Goal: Transaction & Acquisition: Obtain resource

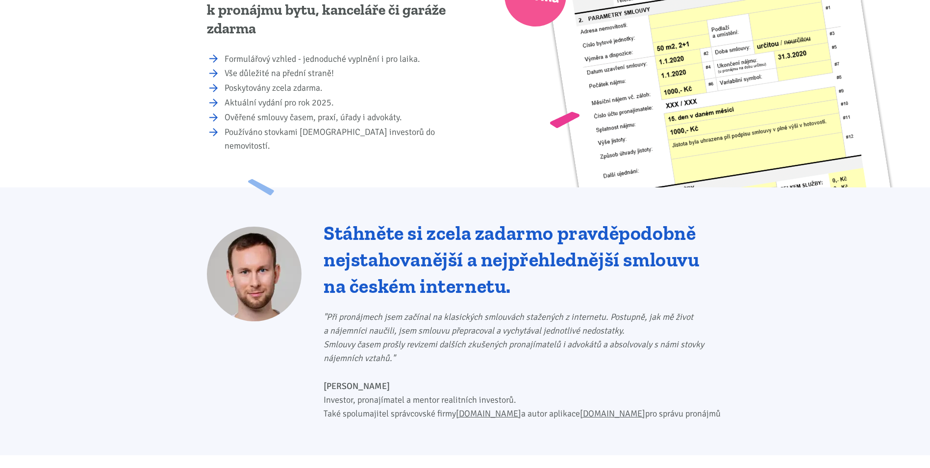
scroll to position [98, 0]
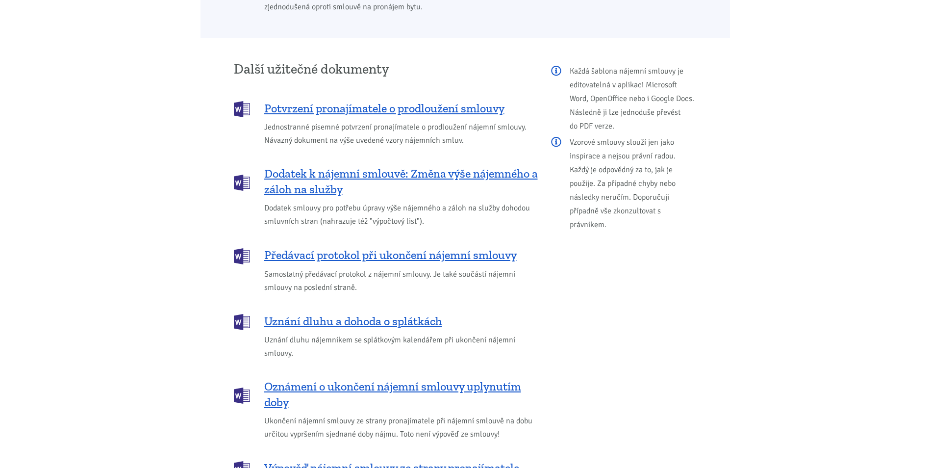
scroll to position [1274, 0]
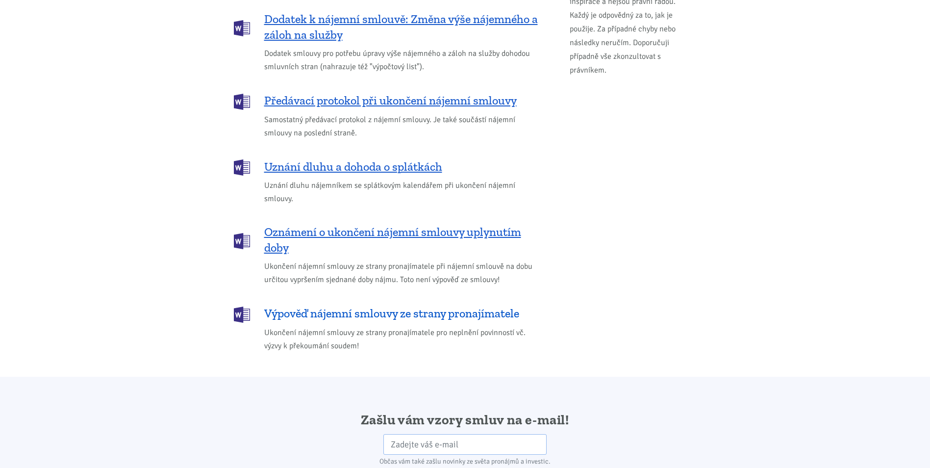
click at [335, 305] on span "Výpověď nájemní smlouvy ze strany pronajímatele" at bounding box center [391, 313] width 255 height 16
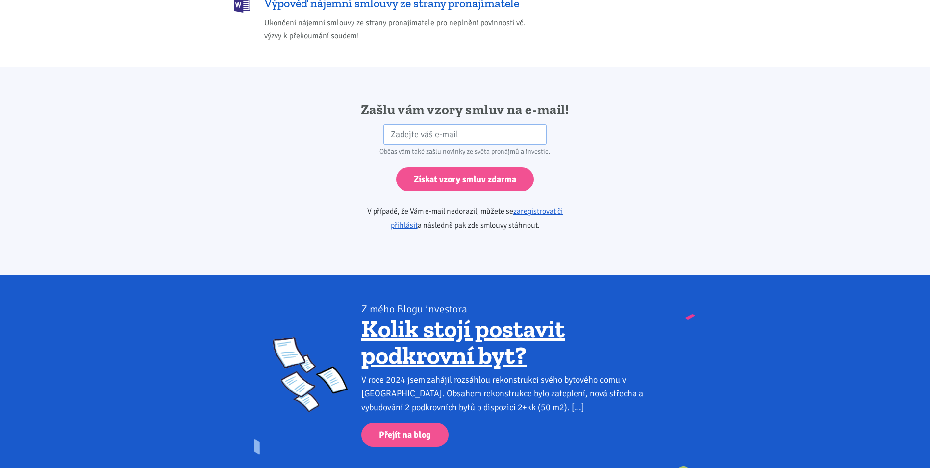
scroll to position [1637, 0]
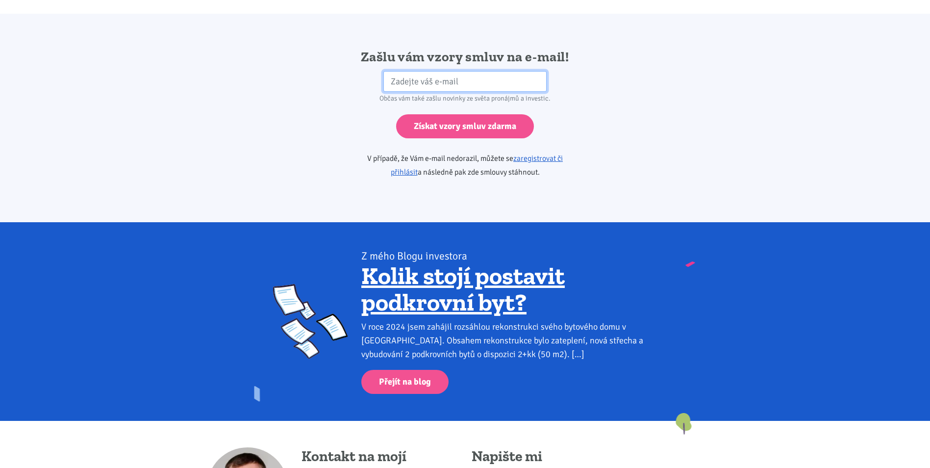
click at [400, 71] on input "email" at bounding box center [464, 81] width 163 height 21
type input "[PERSON_NAME][EMAIL_ADDRESS][DOMAIN_NAME]"
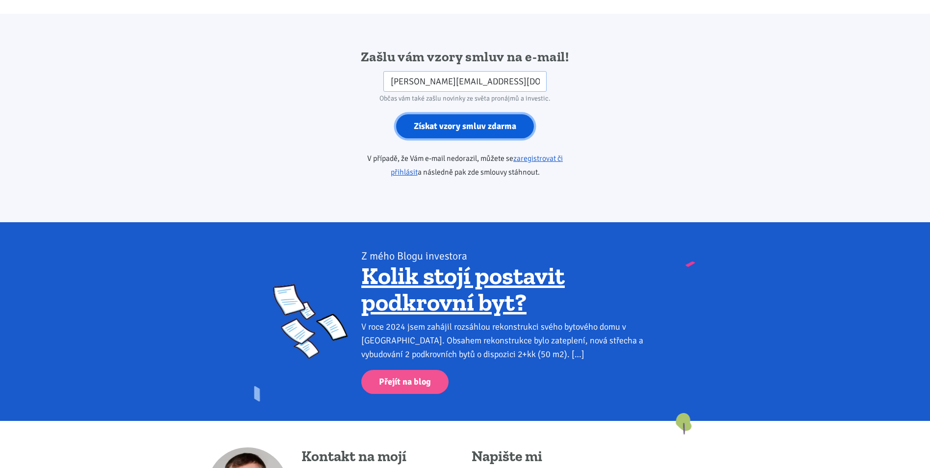
click at [434, 117] on input "Získat vzory smluv zdarma" at bounding box center [465, 126] width 138 height 24
